Goal: Browse casually: Explore the website without a specific task or goal

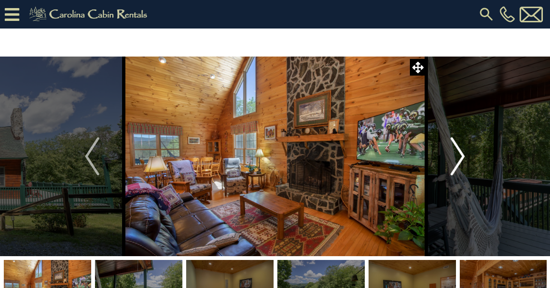
click at [462, 155] on img "Next" at bounding box center [458, 156] width 14 height 38
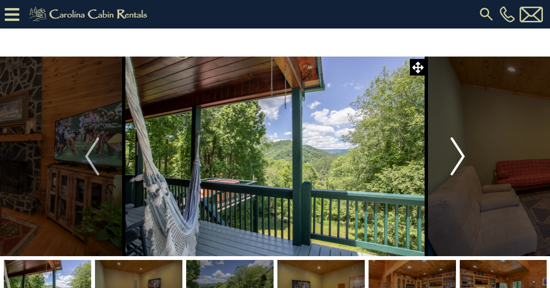
click at [462, 155] on img "Next" at bounding box center [458, 156] width 14 height 38
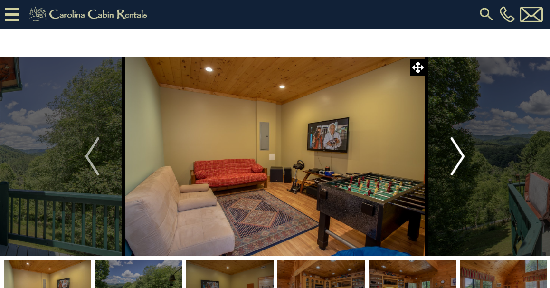
click at [462, 155] on img "Next" at bounding box center [458, 156] width 14 height 38
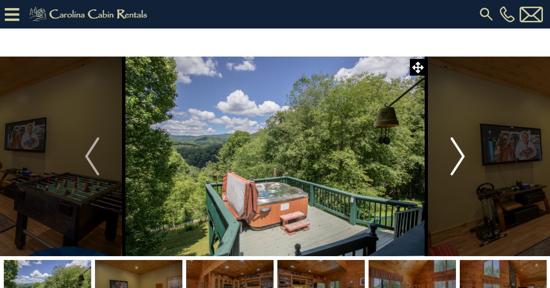
click at [462, 155] on img "Next" at bounding box center [458, 156] width 14 height 38
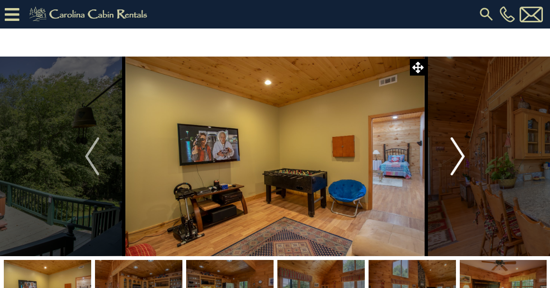
click at [462, 155] on img "Next" at bounding box center [458, 156] width 14 height 38
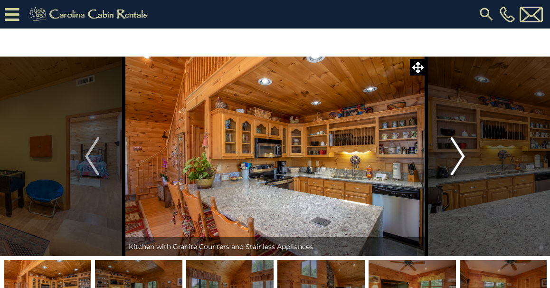
click at [454, 160] on img "Next" at bounding box center [458, 156] width 14 height 38
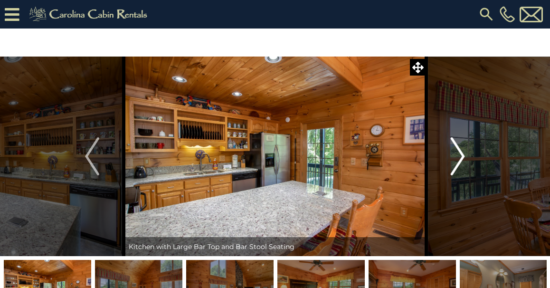
click at [454, 160] on img "Next" at bounding box center [458, 156] width 14 height 38
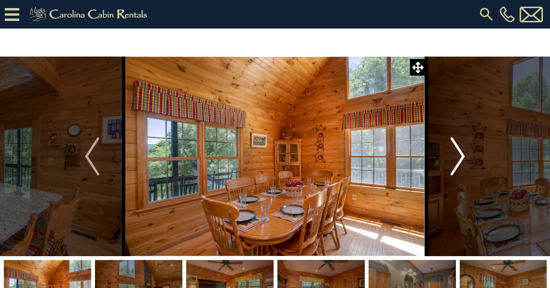
click at [457, 159] on img "Next" at bounding box center [458, 156] width 14 height 38
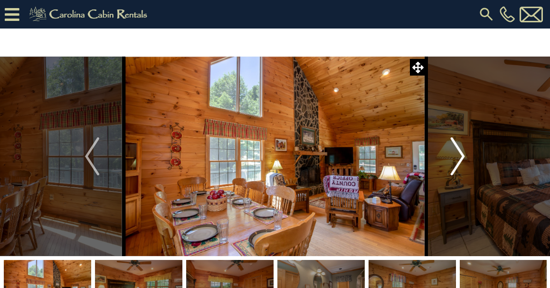
click at [457, 159] on img "Next" at bounding box center [458, 156] width 14 height 38
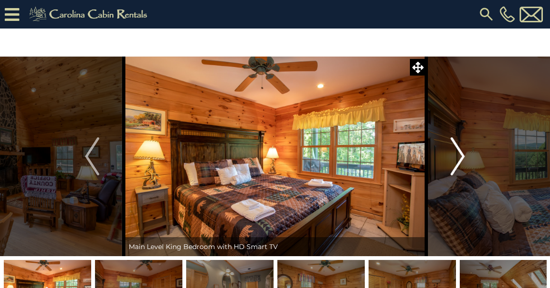
click at [458, 160] on img "Next" at bounding box center [458, 156] width 14 height 38
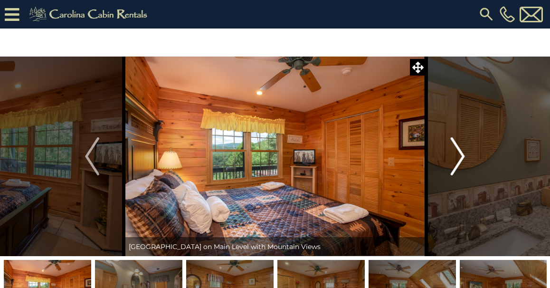
click at [458, 160] on img "Next" at bounding box center [458, 156] width 14 height 38
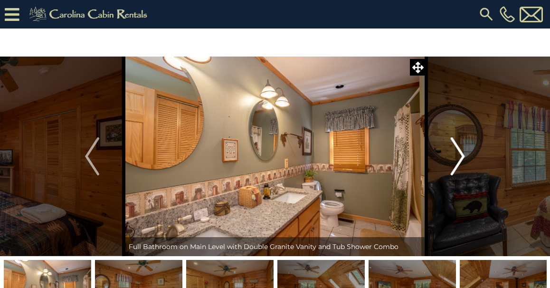
click at [458, 160] on img "Next" at bounding box center [458, 156] width 14 height 38
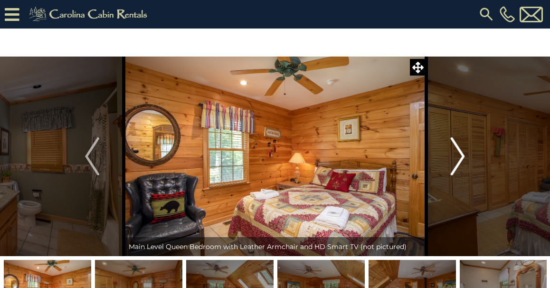
click at [458, 160] on img "Next" at bounding box center [458, 156] width 14 height 38
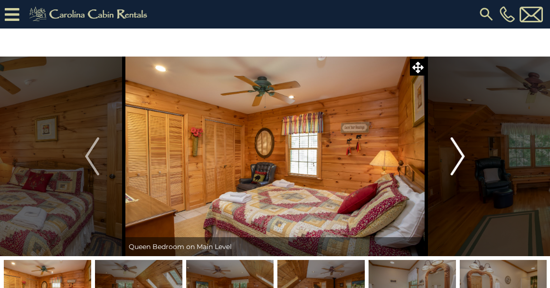
click at [458, 160] on img "Next" at bounding box center [458, 156] width 14 height 38
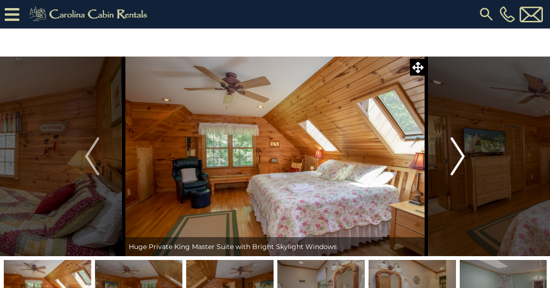
click at [458, 160] on img "Next" at bounding box center [458, 156] width 14 height 38
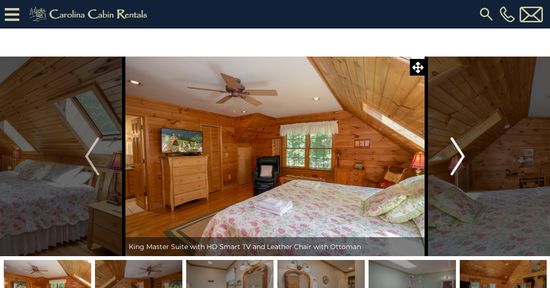
click at [458, 160] on img "Next" at bounding box center [458, 156] width 14 height 38
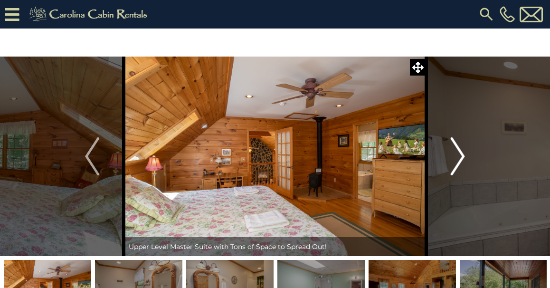
click at [458, 160] on img "Next" at bounding box center [458, 156] width 14 height 38
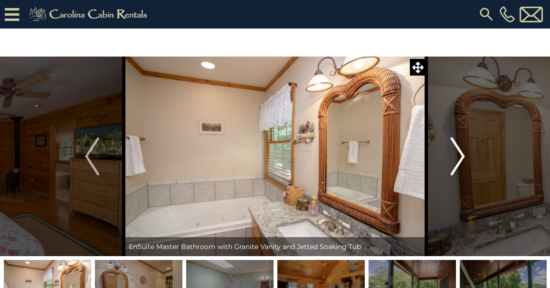
click at [458, 160] on img "Next" at bounding box center [458, 156] width 14 height 38
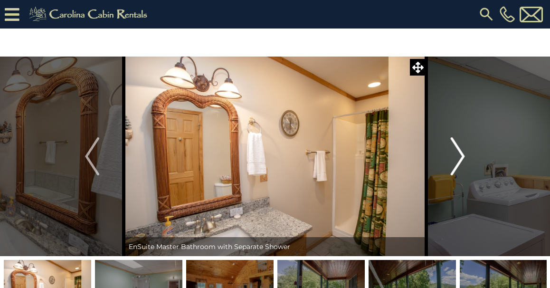
click at [458, 160] on img "Next" at bounding box center [458, 156] width 14 height 38
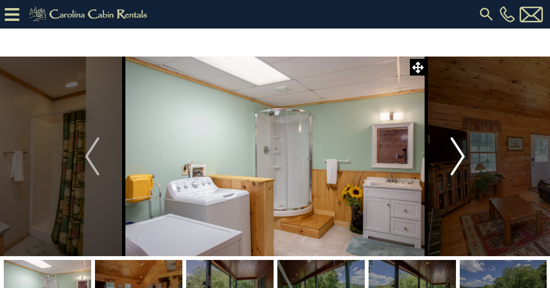
click at [458, 160] on img "Next" at bounding box center [458, 156] width 14 height 38
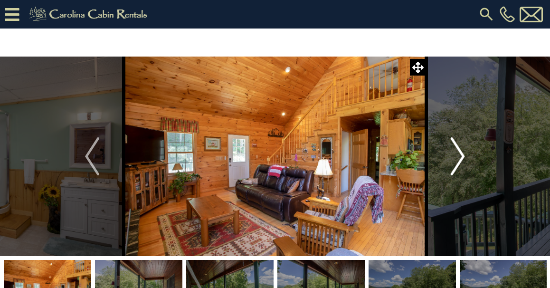
click at [471, 152] on button "Next" at bounding box center [458, 157] width 64 height 200
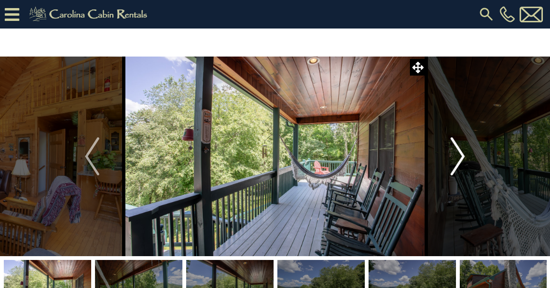
click at [471, 152] on button "Next" at bounding box center [458, 157] width 64 height 200
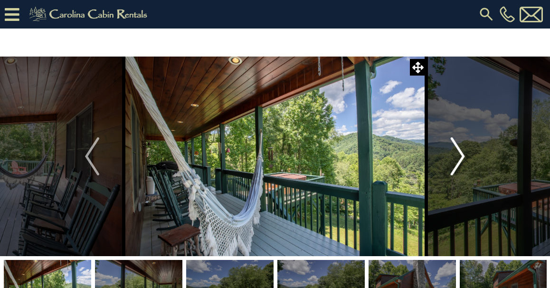
click at [471, 152] on button "Next" at bounding box center [458, 157] width 64 height 200
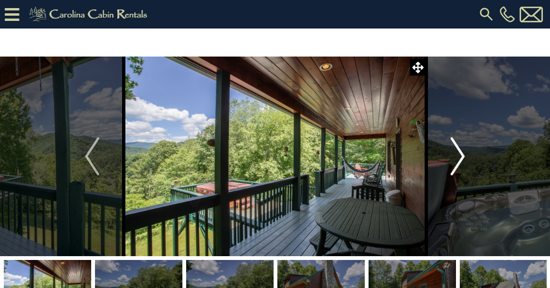
click at [471, 152] on button "Next" at bounding box center [458, 157] width 64 height 200
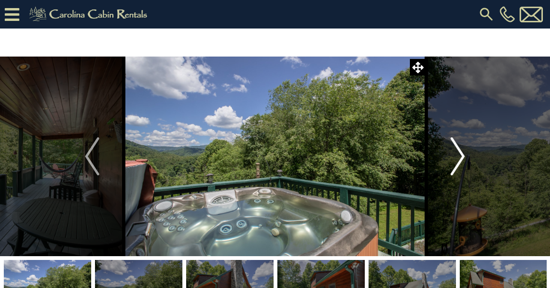
click at [470, 152] on button "Next" at bounding box center [458, 157] width 64 height 200
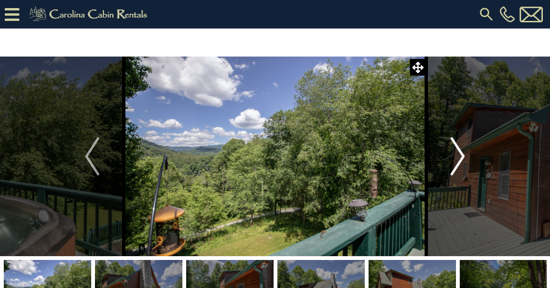
click at [470, 152] on button "Next" at bounding box center [458, 157] width 64 height 200
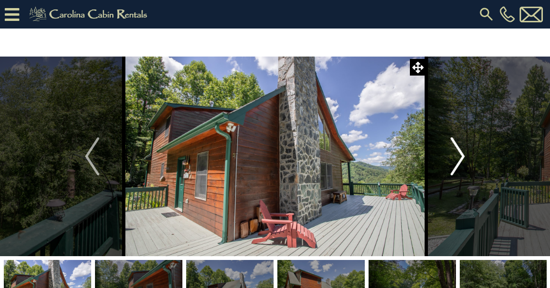
click at [470, 152] on button "Next" at bounding box center [458, 157] width 64 height 200
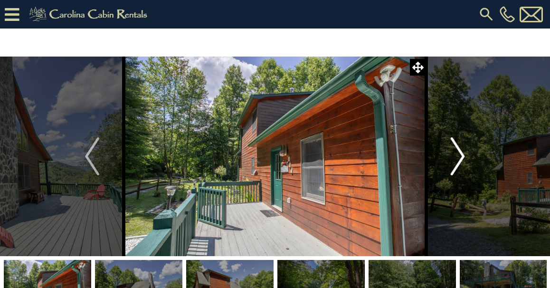
click at [470, 152] on button "Next" at bounding box center [458, 157] width 64 height 200
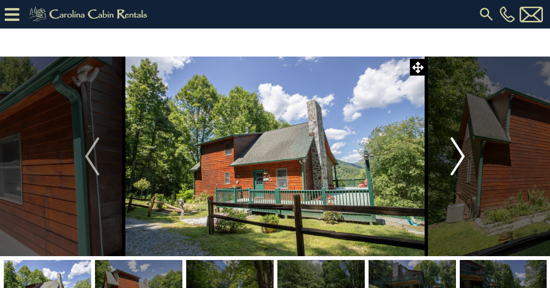
click at [470, 152] on button "Next" at bounding box center [458, 157] width 64 height 200
